Goal: Navigation & Orientation: Find specific page/section

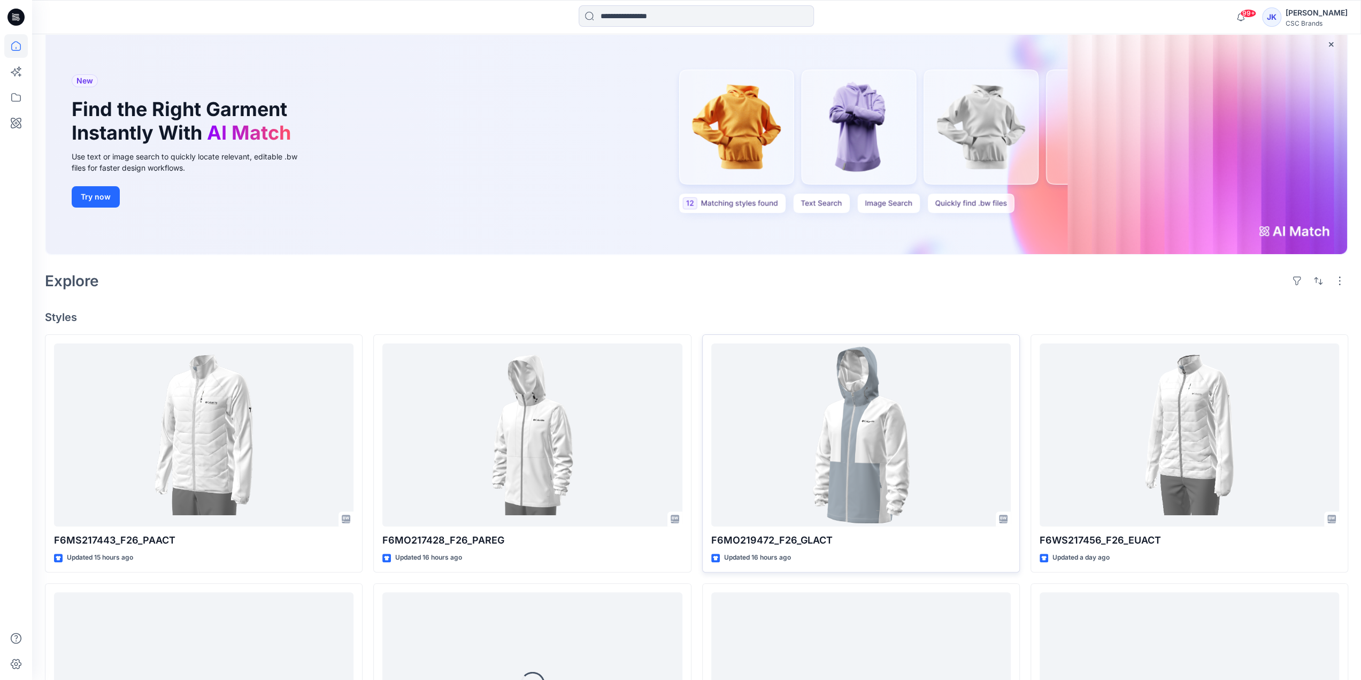
scroll to position [160, 0]
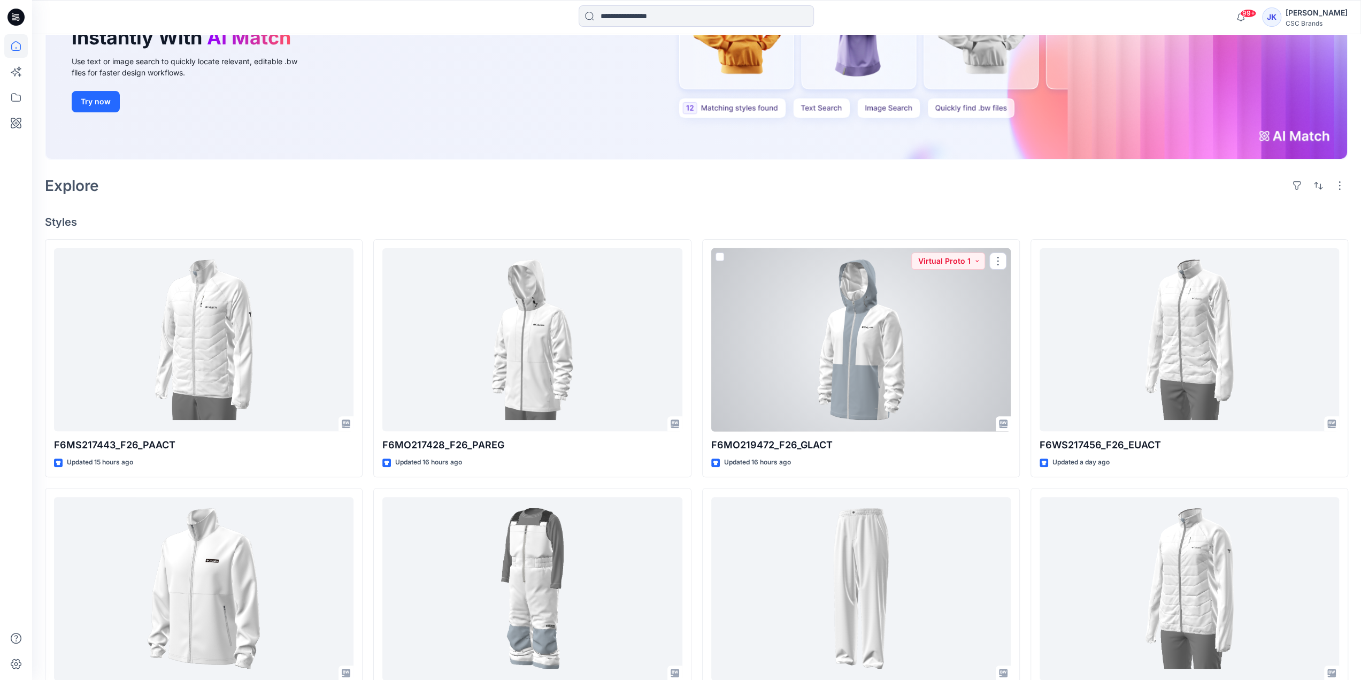
click at [840, 356] on div at bounding box center [860, 339] width 299 height 183
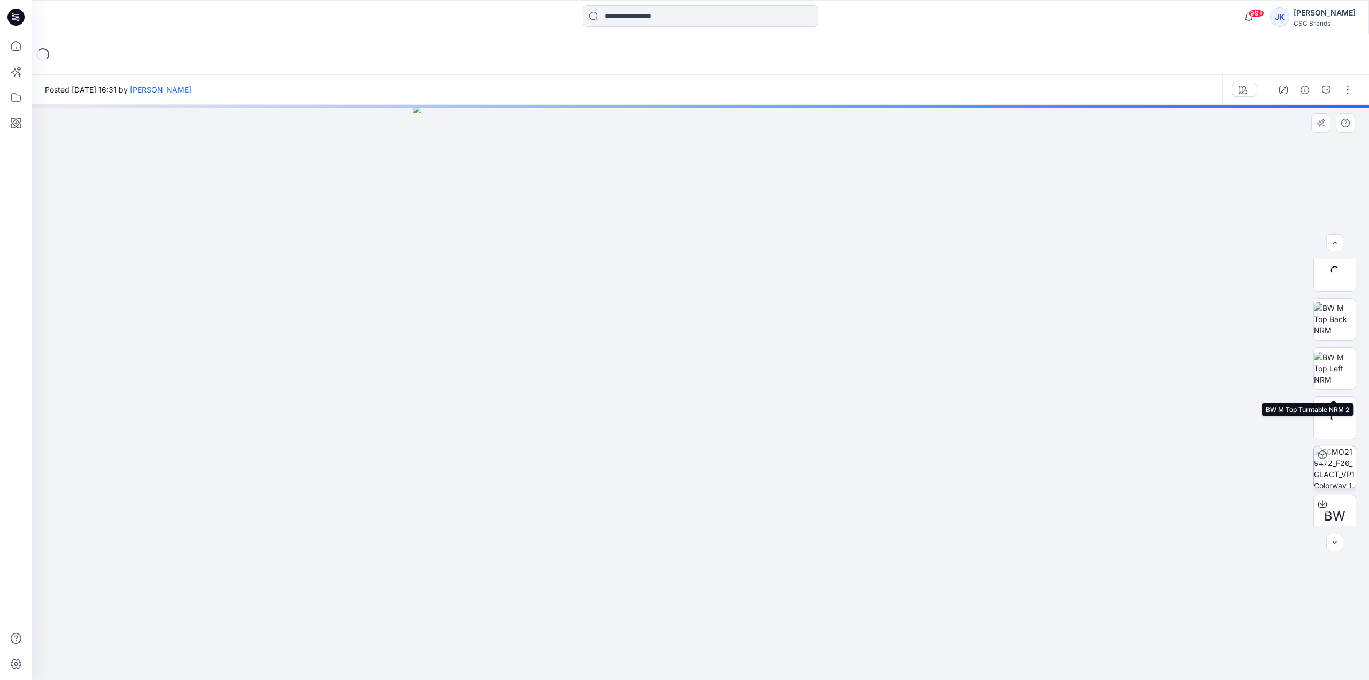
scroll to position [169, 0]
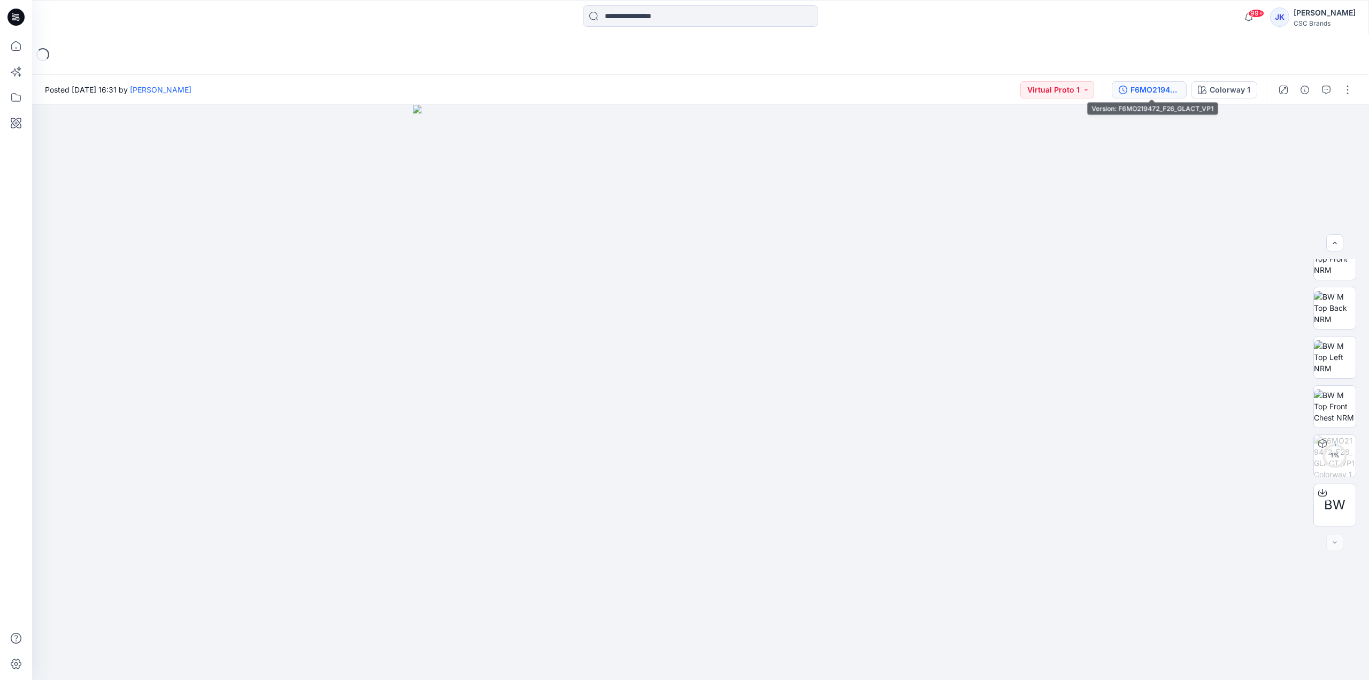
click at [1153, 85] on div "F6MO219472_F26_GLACT_VP1" at bounding box center [1154, 90] width 49 height 12
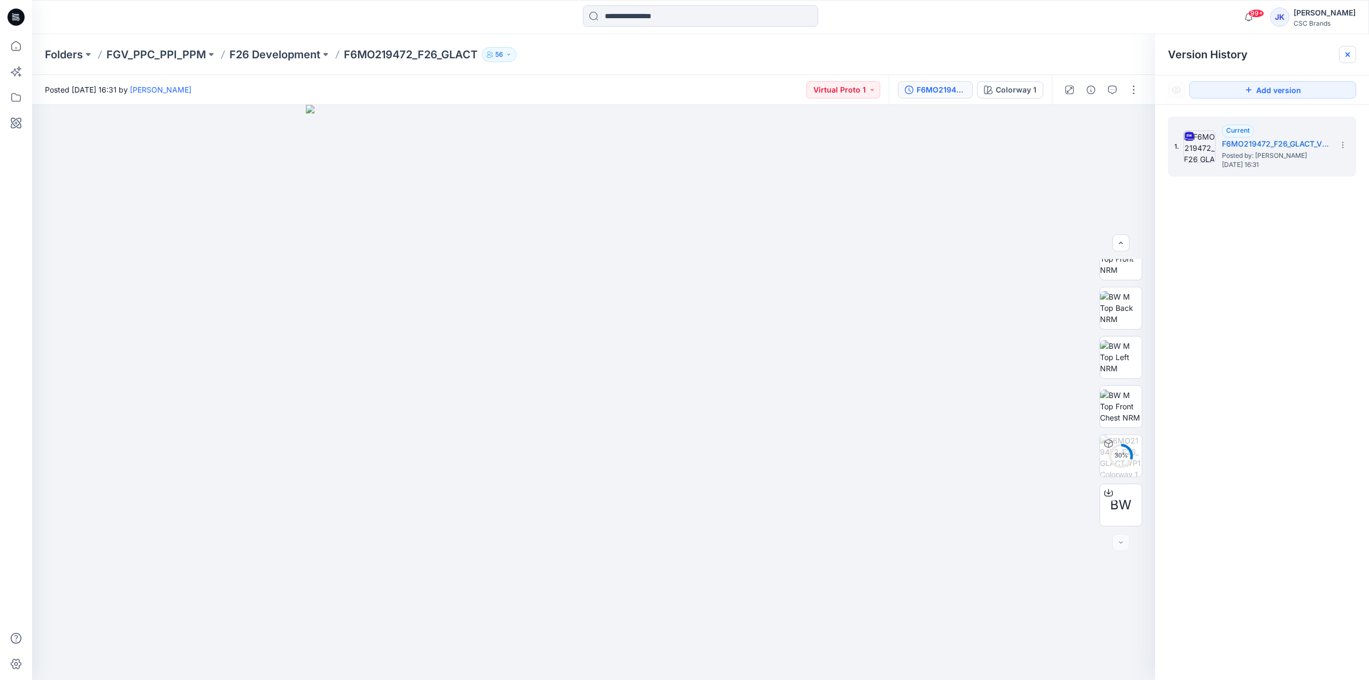
click at [1345, 52] on icon at bounding box center [1347, 54] width 9 height 9
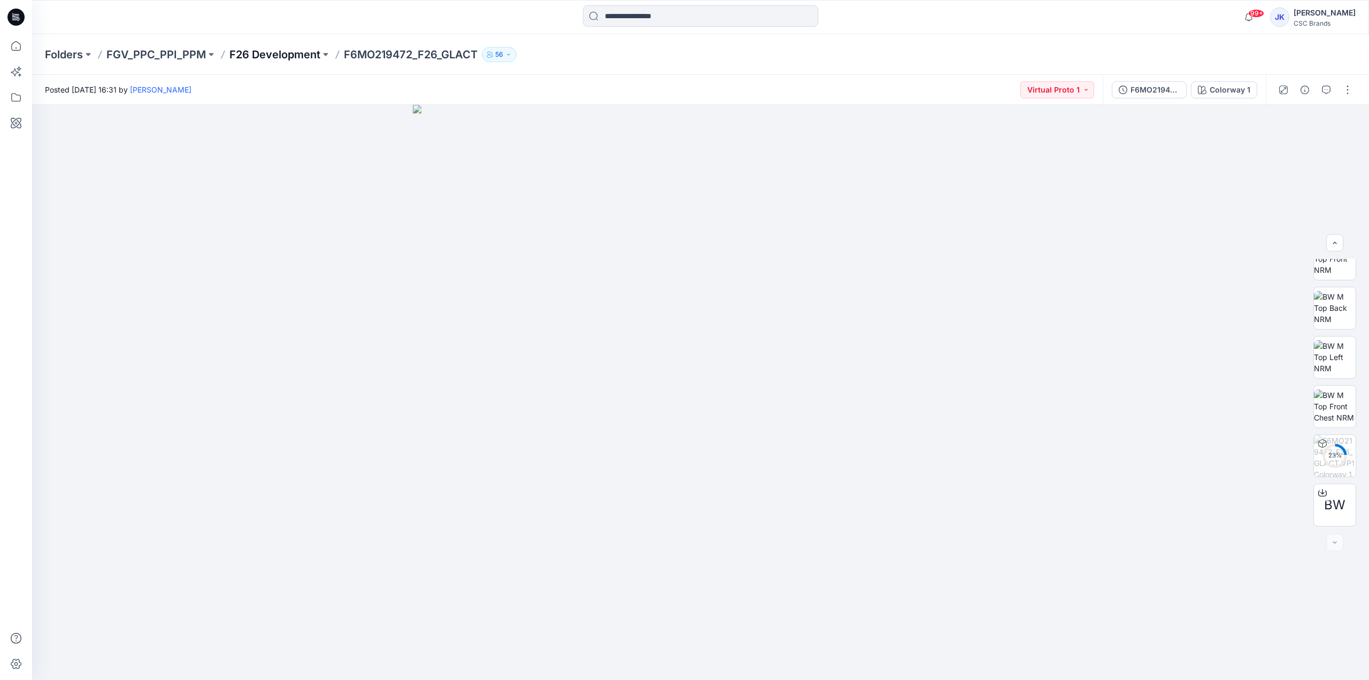
click at [299, 49] on p "F26 Development" at bounding box center [274, 54] width 91 height 15
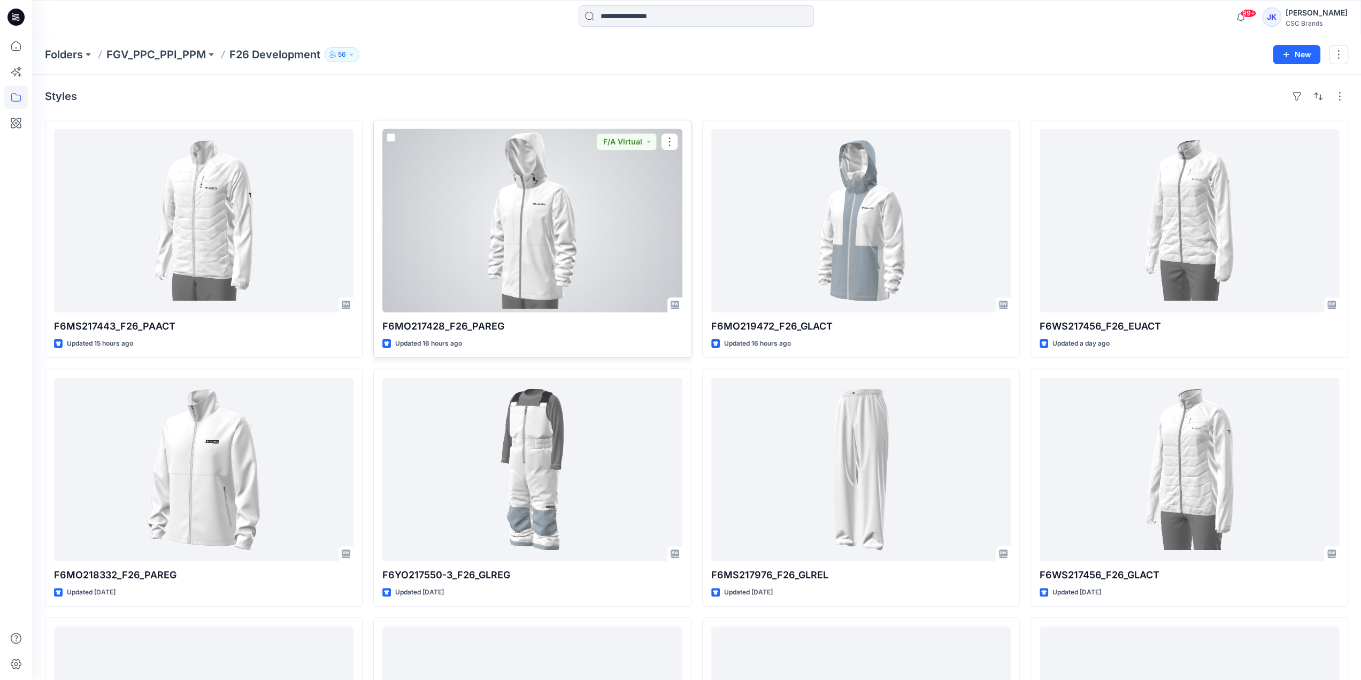
click at [602, 243] on div at bounding box center [531, 220] width 299 height 183
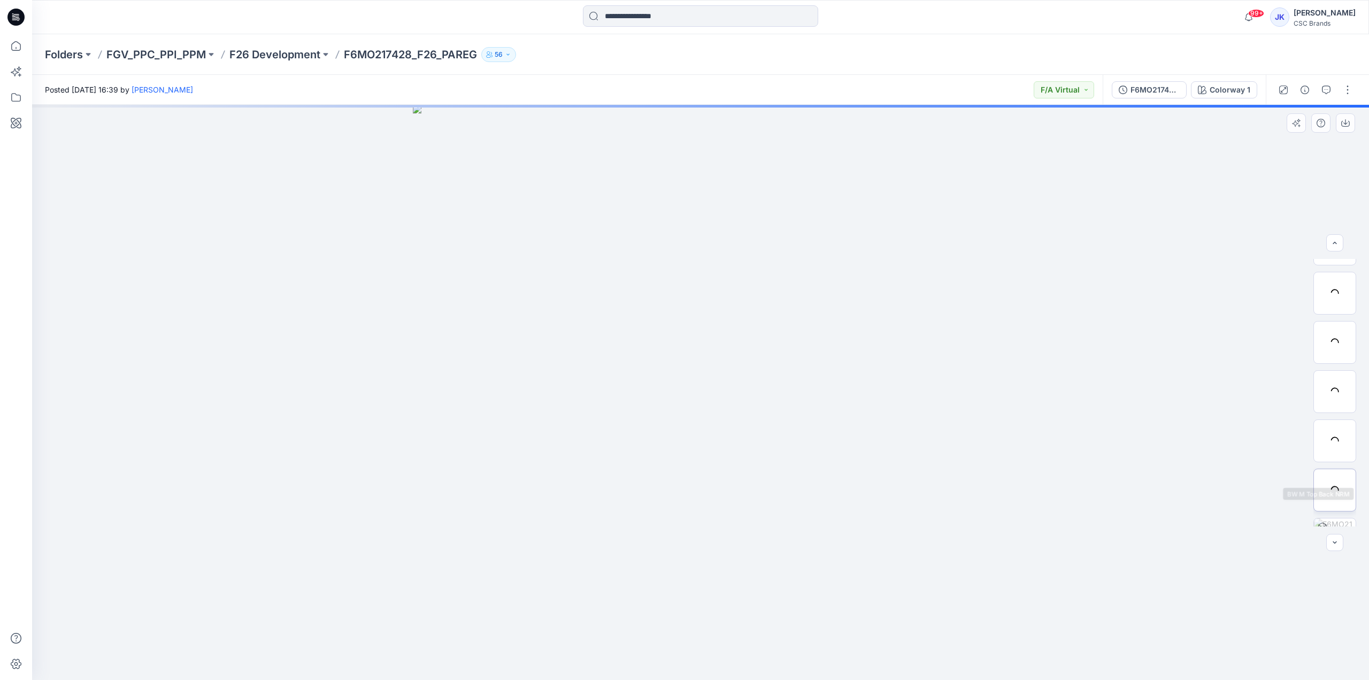
scroll to position [169, 0]
click at [266, 50] on p "F26 Development" at bounding box center [274, 54] width 91 height 15
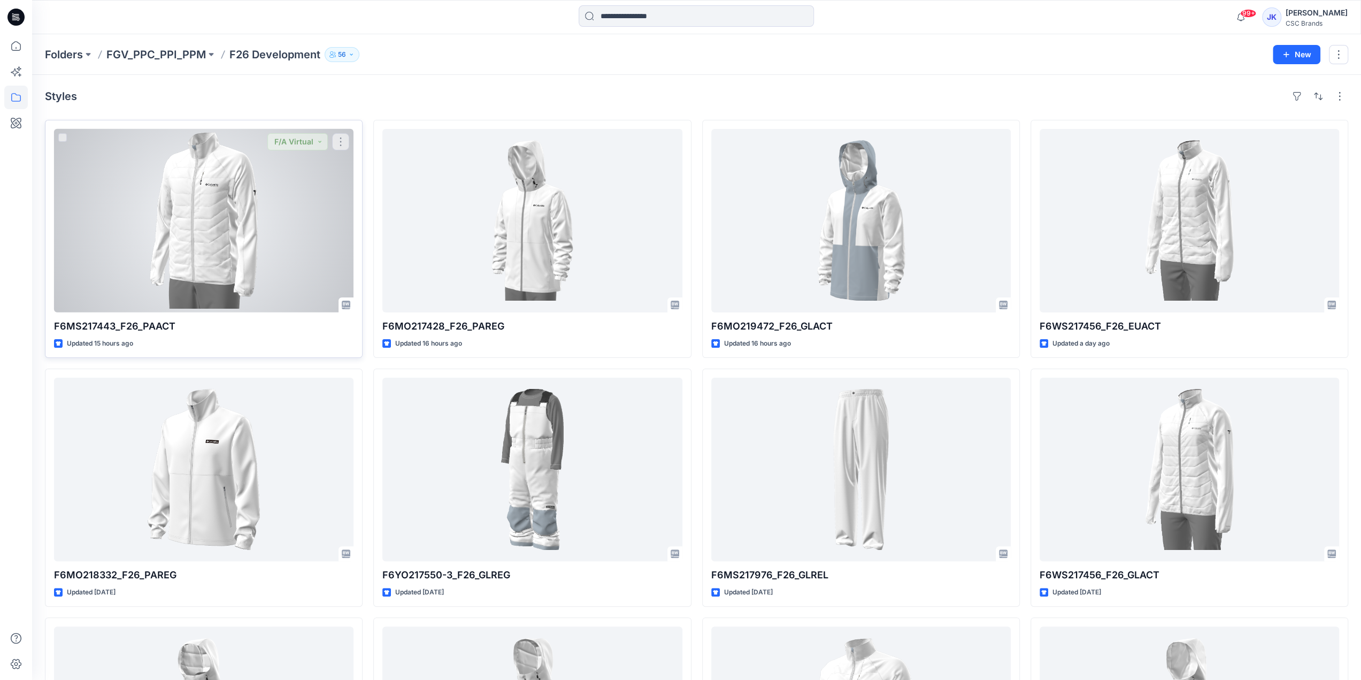
click at [217, 175] on div at bounding box center [203, 220] width 299 height 183
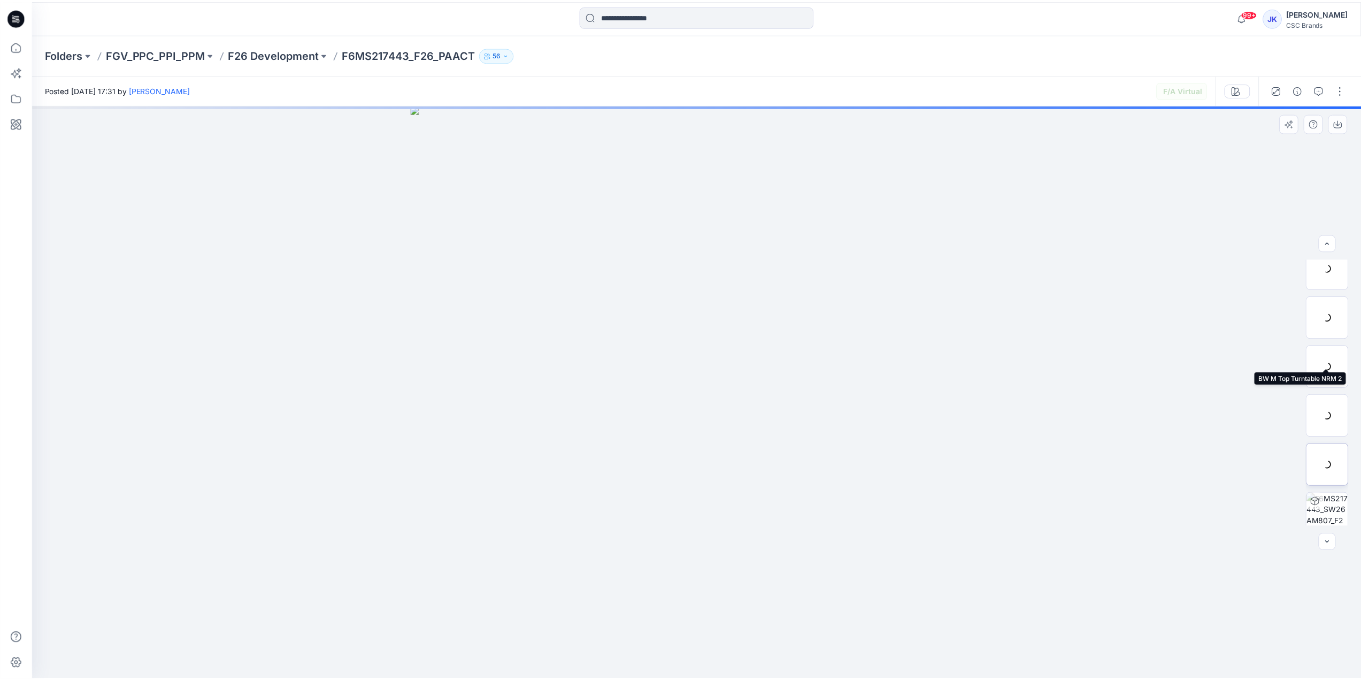
scroll to position [169, 0]
click at [277, 57] on p "F26 Development" at bounding box center [274, 54] width 91 height 15
